Goal: Transaction & Acquisition: Purchase product/service

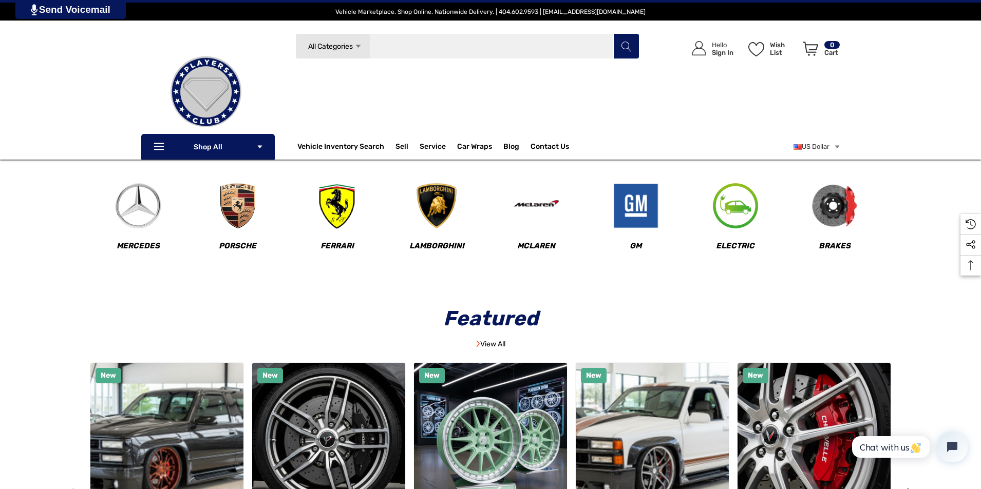
click at [459, 44] on input "Search" at bounding box center [467, 46] width 344 height 26
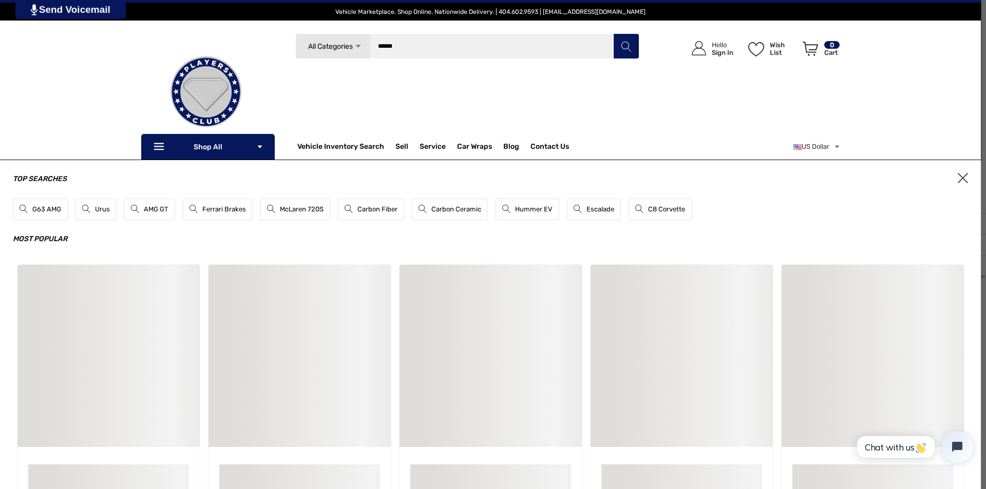
type input "*****"
click at [613, 33] on button "Search" at bounding box center [626, 46] width 26 height 26
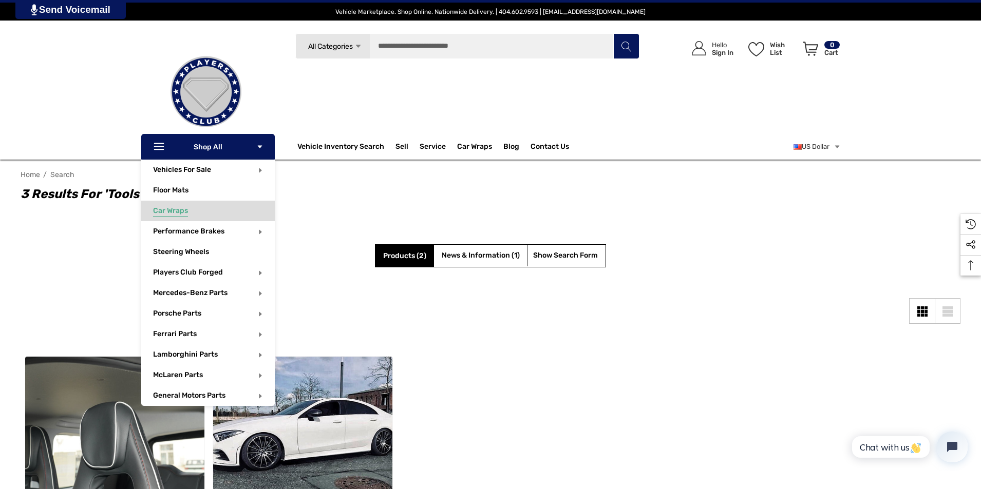
click at [173, 204] on link "Car Wraps" at bounding box center [214, 211] width 122 height 21
